Goal: Information Seeking & Learning: Learn about a topic

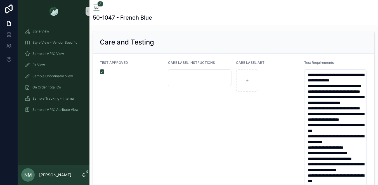
scroll to position [1178, 0]
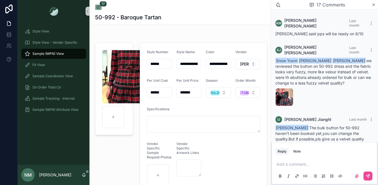
scroll to position [802, 0]
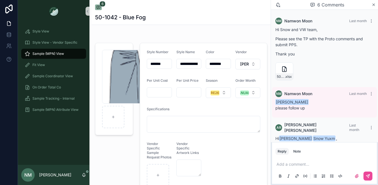
scroll to position [139, 0]
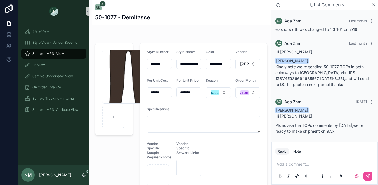
scroll to position [109, 0]
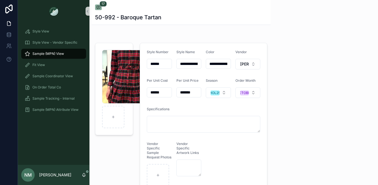
scroll to position [685, 0]
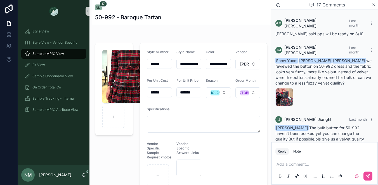
scroll to position [802, 0]
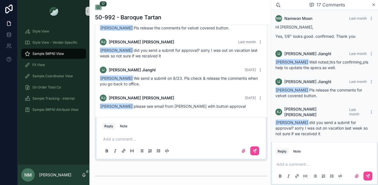
scroll to position [342, 0]
